Goal: Task Accomplishment & Management: Manage account settings

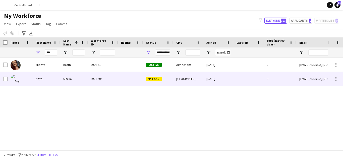
click at [121, 77] on div at bounding box center [130, 79] width 25 height 14
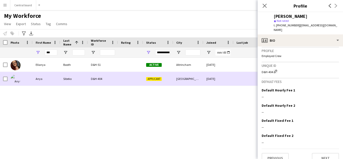
scroll to position [228, 0]
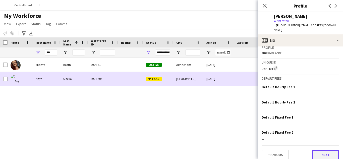
click at [329, 151] on button "Next" at bounding box center [325, 155] width 27 height 10
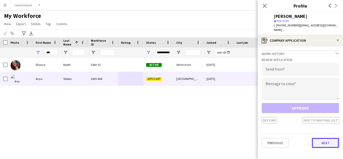
click at [324, 138] on button "Next" at bounding box center [325, 143] width 27 height 10
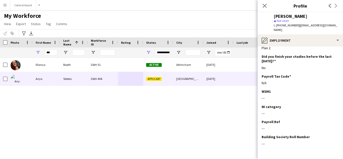
scroll to position [100, 0]
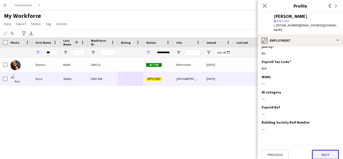
click at [327, 151] on button "Next" at bounding box center [325, 155] width 27 height 10
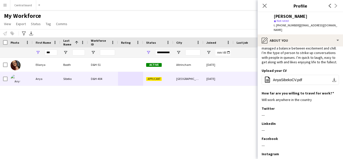
scroll to position [51, 0]
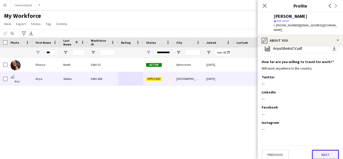
click at [325, 151] on button "Next" at bounding box center [325, 155] width 27 height 10
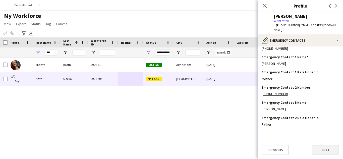
scroll to position [0, 0]
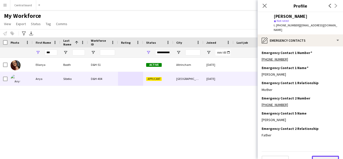
click at [329, 157] on button "Next" at bounding box center [325, 161] width 27 height 10
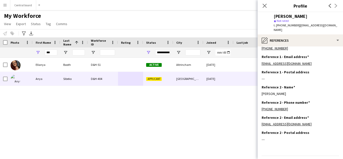
scroll to position [36, 0]
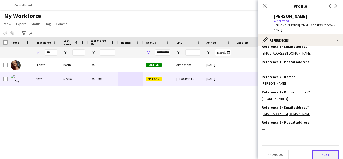
click at [327, 152] on button "Next" at bounding box center [325, 155] width 27 height 10
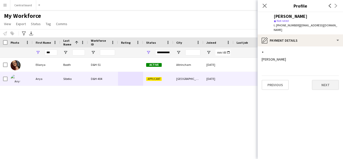
scroll to position [0, 0]
click at [328, 80] on button "Next" at bounding box center [325, 85] width 27 height 10
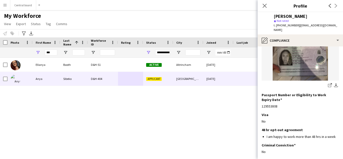
scroll to position [103, 0]
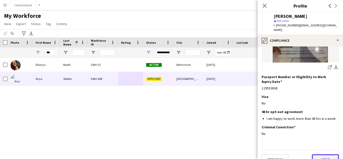
click at [325, 154] on button "Next" at bounding box center [325, 159] width 27 height 10
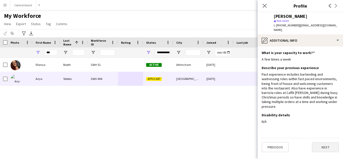
scroll to position [0, 0]
click at [323, 142] on button "Next" at bounding box center [325, 147] width 27 height 10
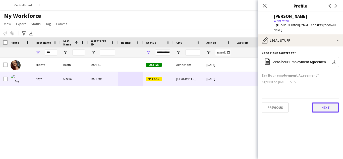
click at [327, 102] on button "Next" at bounding box center [325, 107] width 27 height 10
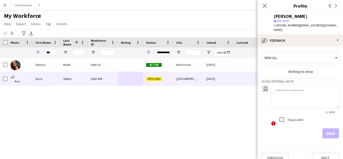
scroll to position [3, 0]
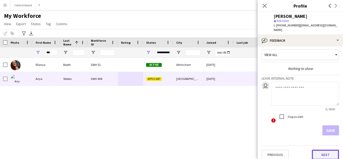
click at [326, 150] on button "Next" at bounding box center [325, 155] width 27 height 10
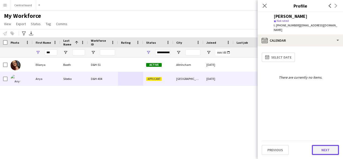
click at [329, 150] on button "Next" at bounding box center [325, 150] width 27 height 10
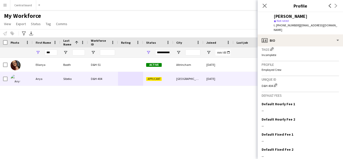
scroll to position [228, 0]
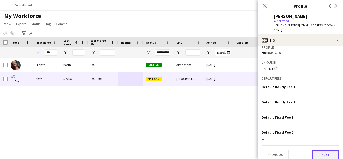
click at [325, 151] on button "Next" at bounding box center [325, 155] width 27 height 10
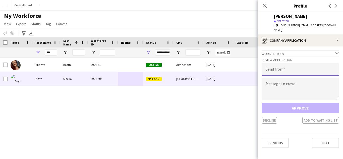
click at [319, 66] on input "email" at bounding box center [300, 69] width 77 height 13
type input "**********"
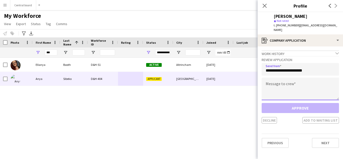
click at [279, 91] on textarea at bounding box center [300, 89] width 77 height 23
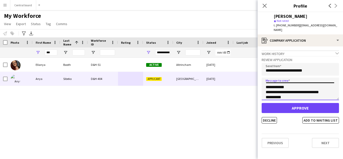
scroll to position [13, 0]
type textarea "**********"
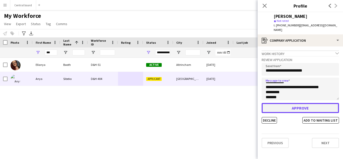
click at [296, 105] on button "Approve" at bounding box center [300, 108] width 77 height 10
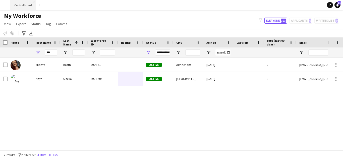
click at [24, 8] on button "Central board Close" at bounding box center [23, 5] width 26 height 10
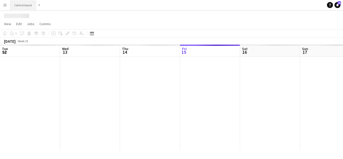
scroll to position [0, 120]
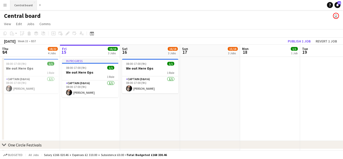
click at [265, 136] on app-date-cell at bounding box center [270, 99] width 60 height 84
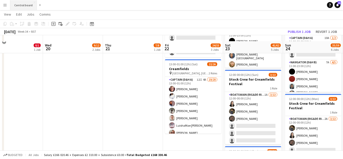
scroll to position [218, 0]
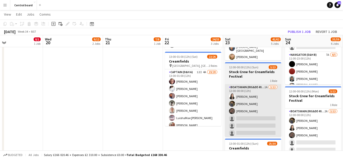
click at [255, 122] on app-card-role "Boatswain (rig&de-rig) 1A [DATE] 12:00-00:00 (12h) [PERSON_NAME] [PERSON_NAME] …" at bounding box center [253, 136] width 56 height 104
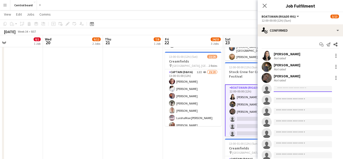
click at [293, 90] on input at bounding box center [303, 89] width 58 height 6
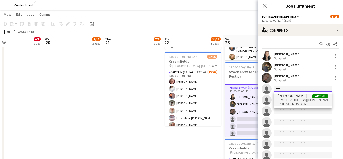
type input "****"
click at [303, 101] on span "[EMAIL_ADDRESS][DOMAIN_NAME]" at bounding box center [303, 100] width 50 height 4
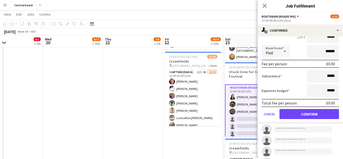
scroll to position [85, 0]
click at [298, 113] on button "Confirm" at bounding box center [308, 114] width 59 height 10
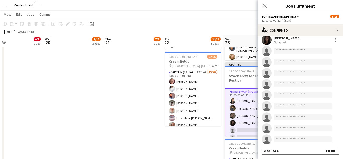
scroll to position [0, 185]
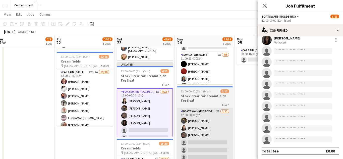
click at [200, 132] on app-card-role "Boatswain (rig&de-rig) 2A [DATE] 12:00-00:00 (12h) [PERSON_NAME] [PERSON_NAME] …" at bounding box center [205, 160] width 56 height 104
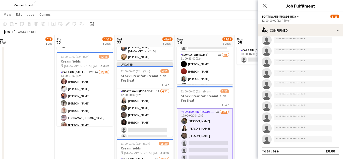
scroll to position [0, 0]
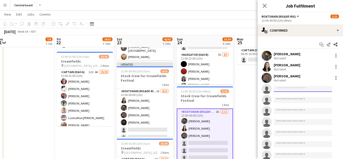
click at [290, 89] on input at bounding box center [303, 89] width 58 height 6
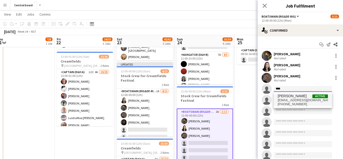
type input "****"
click at [298, 102] on span "[EMAIL_ADDRESS][DOMAIN_NAME]" at bounding box center [303, 100] width 50 height 4
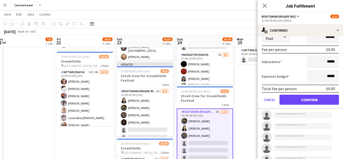
scroll to position [95, 0]
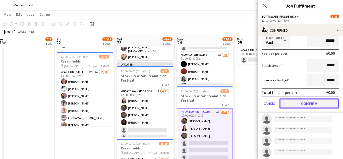
click at [311, 104] on button "Confirm" at bounding box center [308, 103] width 59 height 10
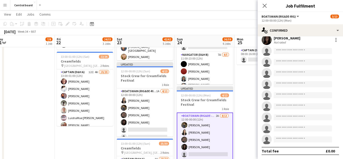
scroll to position [49, 0]
click at [4, 5] on app-icon "Menu" at bounding box center [5, 5] width 4 height 4
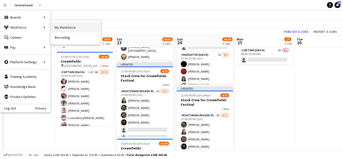
click at [62, 30] on link "My Workforce" at bounding box center [76, 27] width 50 height 10
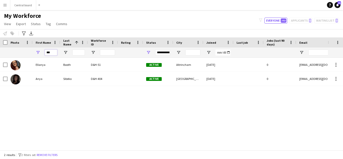
click at [55, 51] on input "***" at bounding box center [51, 52] width 13 height 6
type input "*"
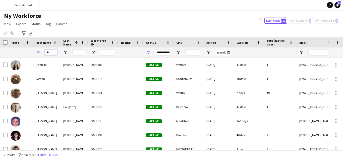
type input "*"
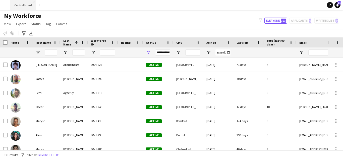
click at [22, 6] on button "Central board Close" at bounding box center [23, 5] width 26 height 10
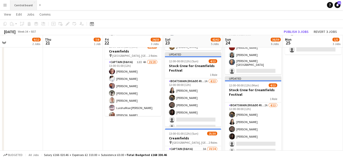
scroll to position [229, 0]
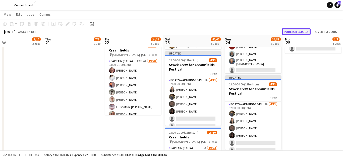
click at [292, 31] on button "Publish 3 jobs" at bounding box center [296, 31] width 29 height 7
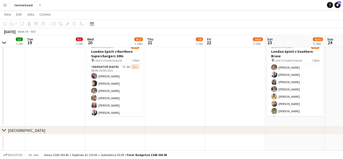
scroll to position [0, 0]
